Goal: Task Accomplishment & Management: Manage account settings

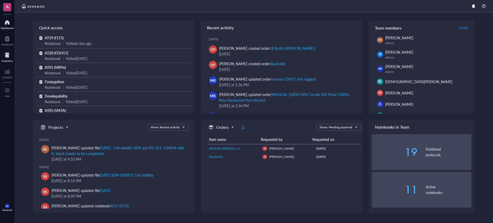
click at [8, 54] on div at bounding box center [7, 55] width 11 height 8
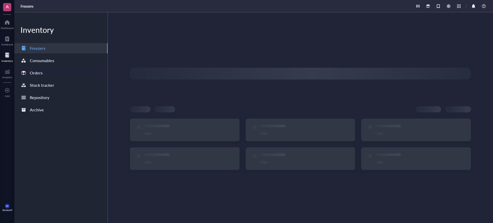
click at [49, 72] on div "Orders" at bounding box center [60, 73] width 93 height 10
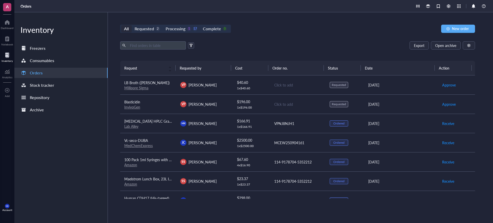
click at [133, 107] on link "InvivoGen" at bounding box center [132, 106] width 16 height 5
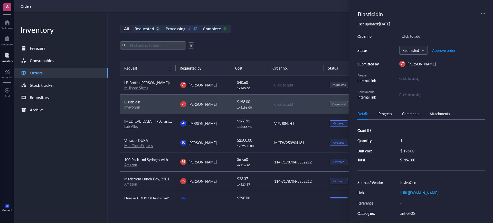
click at [135, 87] on link "Millipore Sigma" at bounding box center [136, 87] width 24 height 5
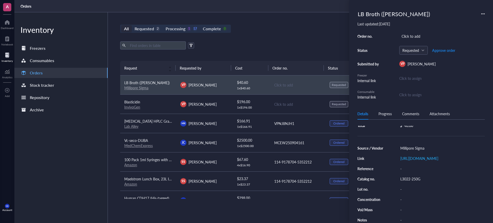
scroll to position [19, 0]
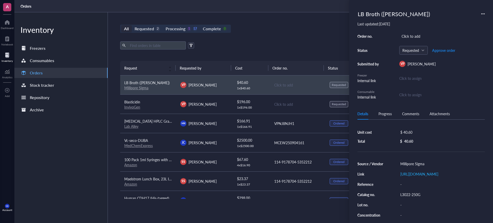
click at [392, 117] on div "Details Progress Comments Attachments" at bounding box center [420, 114] width 127 height 12
click at [391, 106] on div "LB Broth ([PERSON_NAME]) Last updated: [DATE] Order no. Click to add Status Req…" at bounding box center [421, 111] width 144 height 223
click at [386, 113] on div "Progress" at bounding box center [384, 114] width 13 height 6
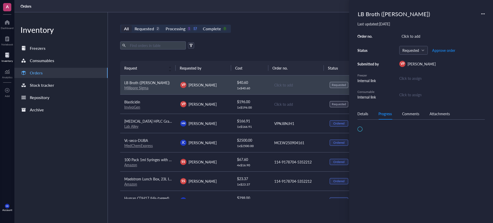
scroll to position [0, 0]
click at [308, 39] on div "All Requested 2 Processing 1 17 Complete 0 New order Export Open archive Reques…" at bounding box center [297, 117] width 379 height 211
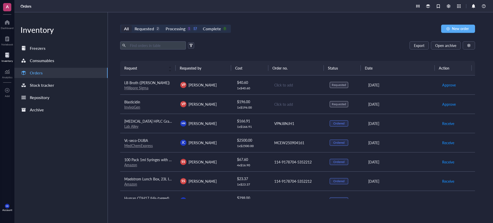
click at [202, 107] on td "VP Verenice Paredes" at bounding box center [204, 103] width 56 height 19
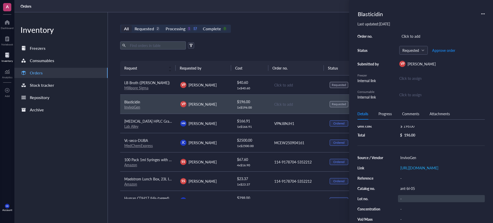
scroll to position [37, 0]
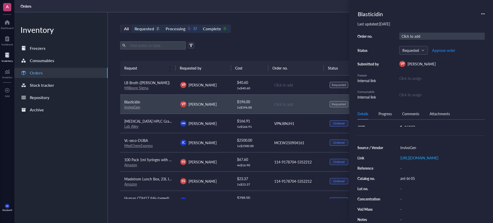
click at [407, 35] on div "Click to add" at bounding box center [441, 36] width 85 height 7
type input "W2509-00090"
click at [448, 51] on span "Approve order" at bounding box center [443, 50] width 23 height 4
click at [444, 50] on span "Place order" at bounding box center [440, 50] width 18 height 4
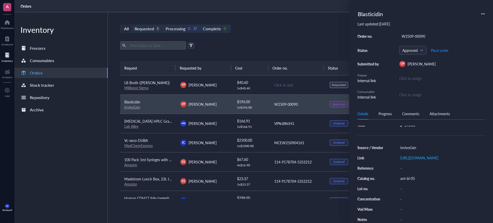
click at [293, 36] on div "All Requested 1 Processing 2 17 Complete 0 New order Export Open archive Reques…" at bounding box center [297, 117] width 379 height 211
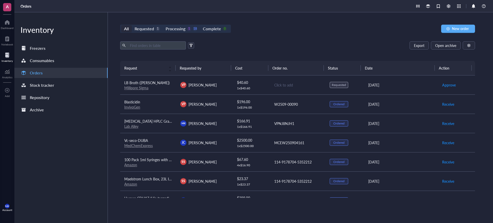
click at [262, 46] on div "Export Open archive" at bounding box center [297, 45] width 355 height 8
